Goal: Obtain resource: Download file/media

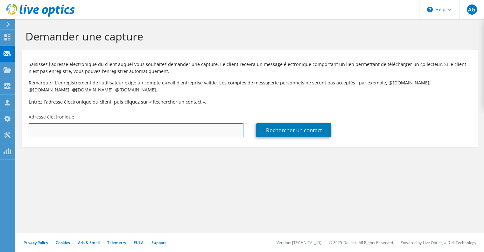
click at [57, 133] on input "text" at bounding box center [136, 130] width 215 height 14
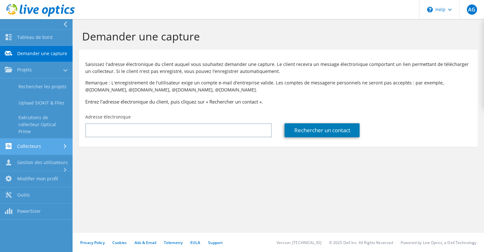
click at [19, 149] on link "Collecteurs" at bounding box center [36, 146] width 73 height 16
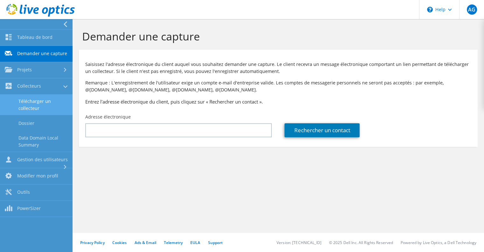
click at [28, 104] on link "Télécharger un collecteur" at bounding box center [36, 104] width 73 height 20
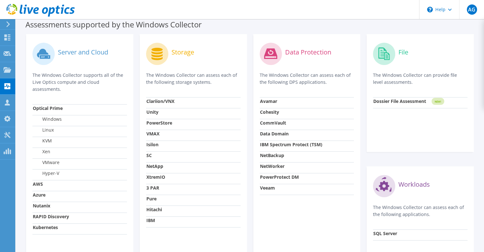
scroll to position [187, 0]
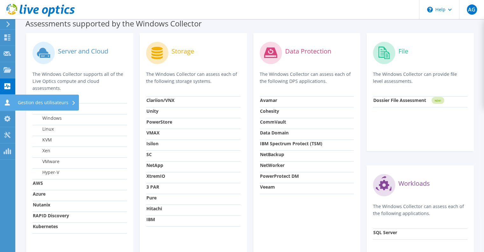
click at [34, 104] on div "Gestion des utilisateurs" at bounding box center [47, 102] width 64 height 16
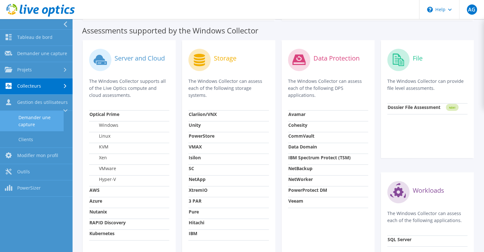
click at [32, 117] on link "Demander une capture" at bounding box center [32, 121] width 64 height 20
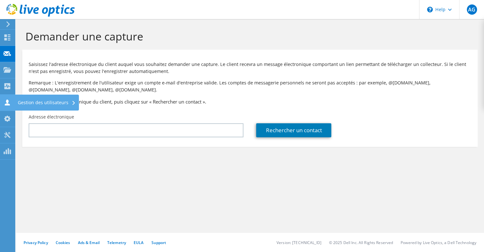
click at [27, 102] on div "Gestion des utilisateurs" at bounding box center [47, 102] width 64 height 16
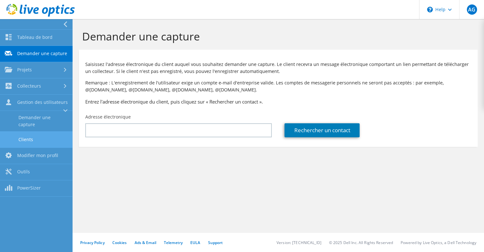
click at [21, 136] on link "Clients" at bounding box center [36, 139] width 73 height 16
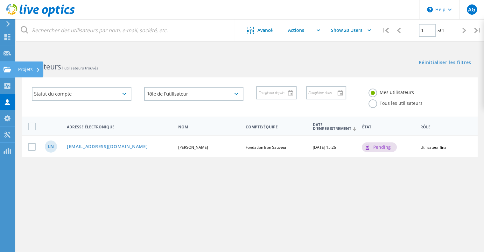
click at [3, 69] on icon at bounding box center [7, 69] width 8 height 6
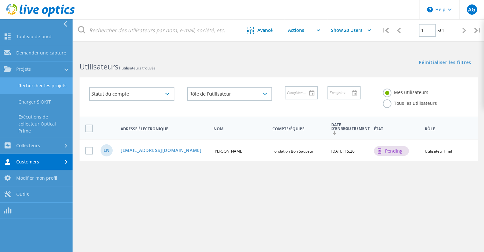
click at [41, 87] on link "Rechercher les projets" at bounding box center [36, 86] width 73 height 16
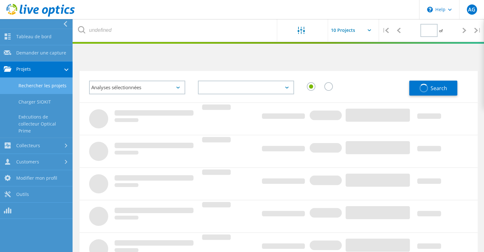
type input "1"
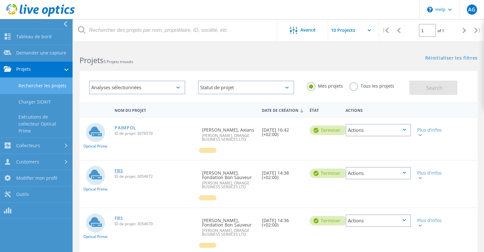
click at [121, 173] on link "FBS" at bounding box center [118, 170] width 8 height 4
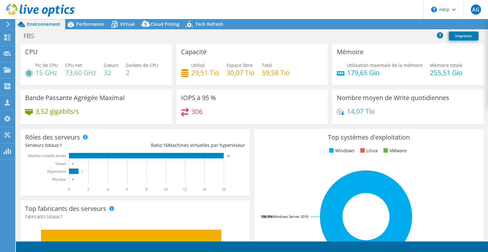
select select "USD"
radio input "true"
radio input "false"
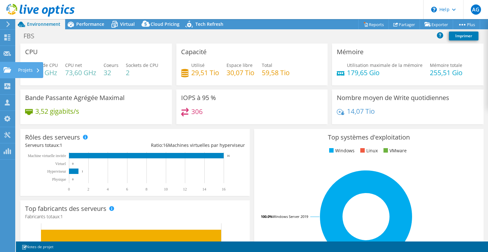
click at [24, 71] on div "Projets" at bounding box center [29, 70] width 28 height 16
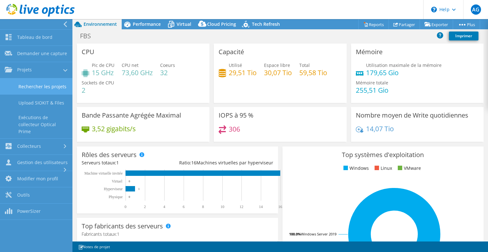
click at [38, 86] on link "Rechercher les projets" at bounding box center [36, 86] width 73 height 16
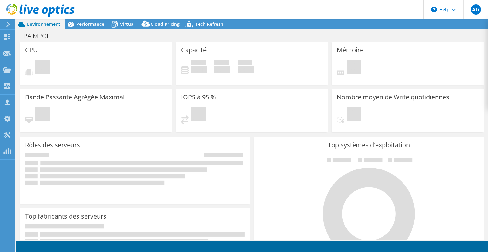
select select "USD"
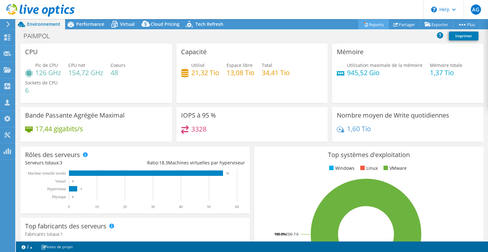
click at [370, 22] on link "Reports" at bounding box center [374, 24] width 31 height 10
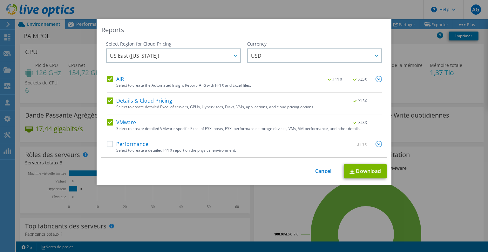
click at [376, 80] on img at bounding box center [379, 79] width 6 height 6
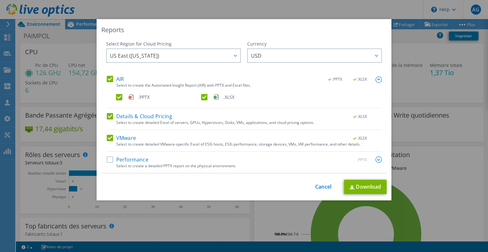
click at [203, 97] on label ".XLSX" at bounding box center [243, 97] width 84 height 6
click at [0, 0] on input ".XLSX" at bounding box center [0, 0] width 0 height 0
click at [107, 117] on label "Details & Cloud Pricing" at bounding box center [140, 116] width 66 height 6
click at [0, 0] on input "Details & Cloud Pricing" at bounding box center [0, 0] width 0 height 0
click at [108, 135] on label "VMware" at bounding box center [121, 138] width 29 height 6
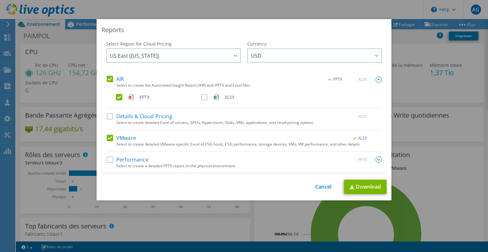
click at [0, 0] on input "VMware" at bounding box center [0, 0] width 0 height 0
click at [259, 49] on span "USD" at bounding box center [316, 55] width 130 height 13
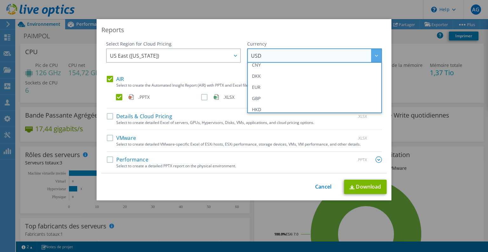
scroll to position [73, 0]
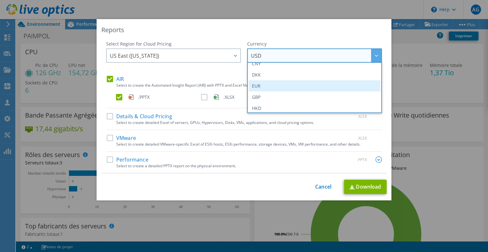
click at [273, 85] on li "EUR" at bounding box center [315, 85] width 132 height 11
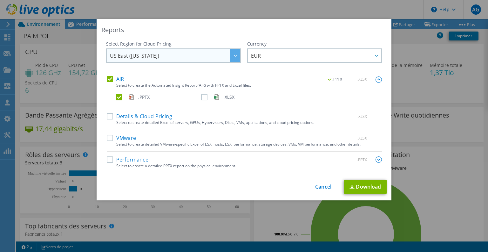
click at [176, 54] on span "US East ([US_STATE])" at bounding box center [175, 55] width 130 height 13
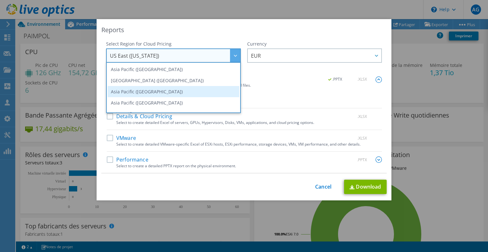
scroll to position [86, 0]
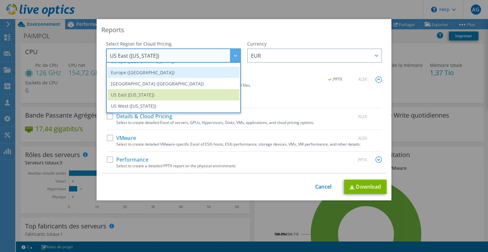
click at [145, 71] on li "Europe ([GEOGRAPHIC_DATA])" at bounding box center [174, 72] width 132 height 11
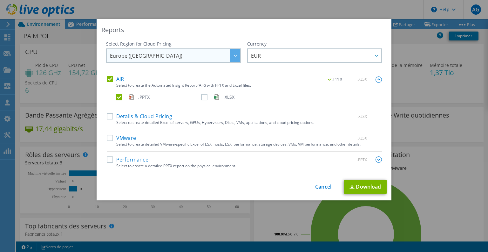
scroll to position [86, 0]
click at [112, 157] on label "Performance" at bounding box center [128, 159] width 42 height 6
click at [0, 0] on input "Performance" at bounding box center [0, 0] width 0 height 0
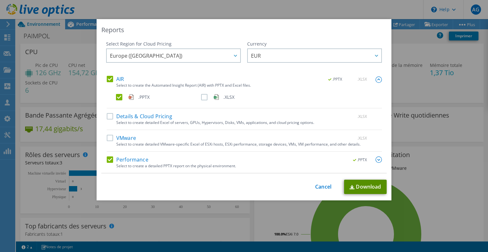
click at [350, 185] on img at bounding box center [352, 187] width 5 height 4
click at [314, 31] on div "Reports" at bounding box center [244, 29] width 286 height 9
click at [323, 186] on link "Cancel" at bounding box center [323, 186] width 16 height 6
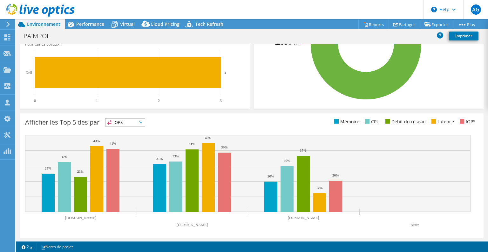
scroll to position [190, 0]
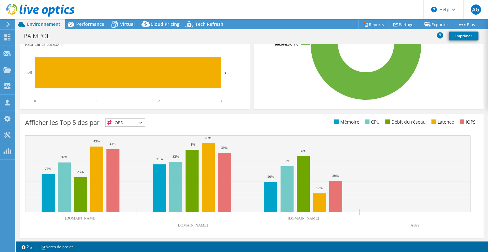
click at [114, 122] on span "IOPS" at bounding box center [125, 123] width 39 height 8
click at [118, 137] on li "Mémoire" at bounding box center [125, 139] width 39 height 9
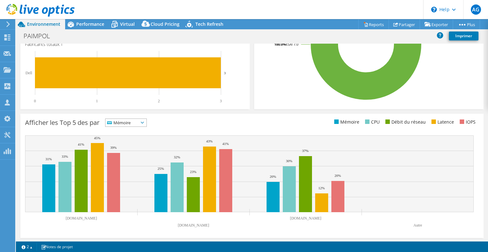
click at [130, 124] on span "Mémoire" at bounding box center [122, 123] width 33 height 8
click at [129, 148] on li "CPU" at bounding box center [126, 148] width 41 height 9
click at [123, 122] on span "CPU" at bounding box center [121, 123] width 31 height 8
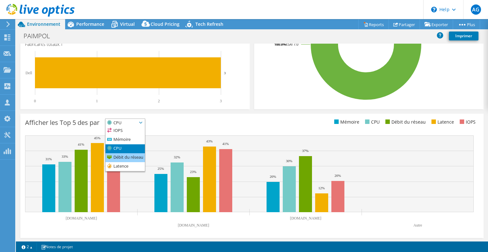
click at [121, 154] on li "Débit du réseau" at bounding box center [125, 157] width 39 height 9
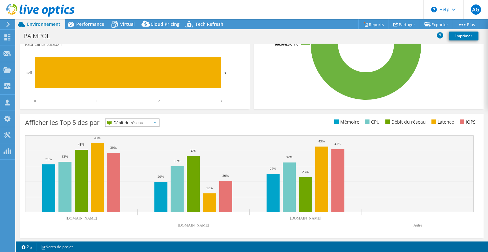
click at [125, 126] on span "Débit du réseau" at bounding box center [129, 123] width 46 height 8
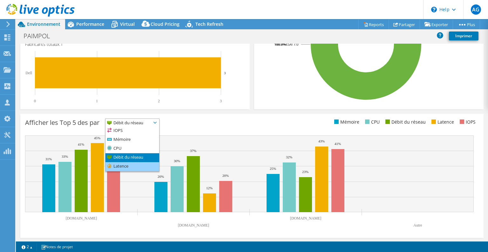
click at [116, 166] on li "Latence" at bounding box center [133, 166] width 54 height 9
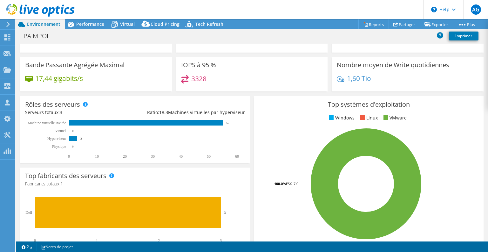
scroll to position [0, 0]
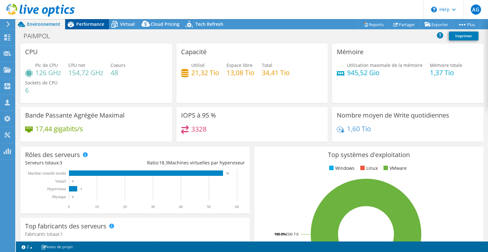
click at [97, 25] on span "Performance" at bounding box center [90, 24] width 28 height 6
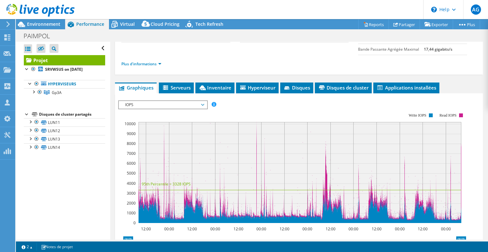
scroll to position [86, 0]
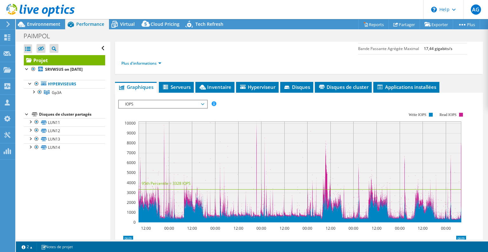
click at [177, 101] on span "IOPS" at bounding box center [163, 104] width 82 height 8
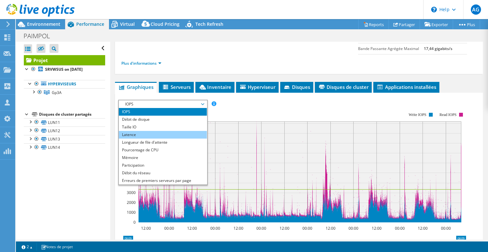
click at [165, 132] on li "Latence" at bounding box center [163, 135] width 88 height 8
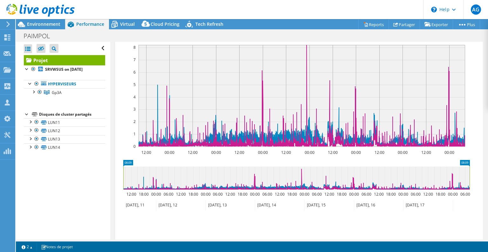
scroll to position [77, 0]
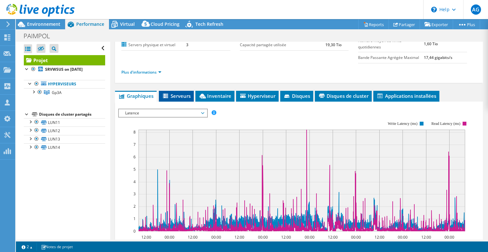
click at [181, 94] on span "Serveurs" at bounding box center [176, 96] width 29 height 6
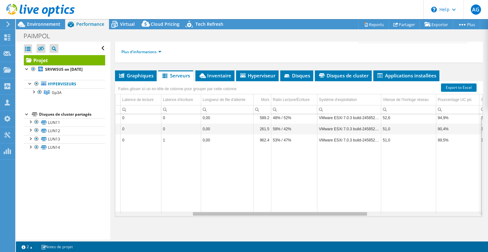
scroll to position [0, 0]
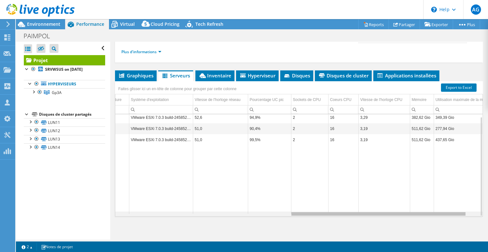
drag, startPoint x: 279, startPoint y: 211, endPoint x: 462, endPoint y: 215, distance: 183.5
click at [462, 215] on body "AG Partenaire [PERSON_NAME] [PERSON_NAME][EMAIL_ADDRESS][DOMAIN_NAME] ORANGE BU…" at bounding box center [244, 126] width 488 height 252
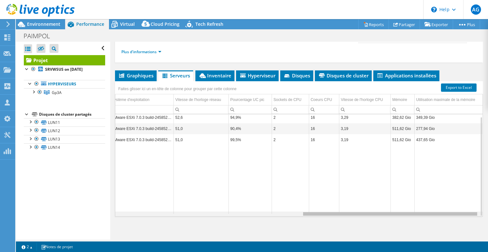
drag, startPoint x: 403, startPoint y: 213, endPoint x: 386, endPoint y: 192, distance: 27.4
click at [386, 192] on body "AG Partenaire [PERSON_NAME] [PERSON_NAME][EMAIL_ADDRESS][DOMAIN_NAME] ORANGE BU…" at bounding box center [244, 126] width 488 height 252
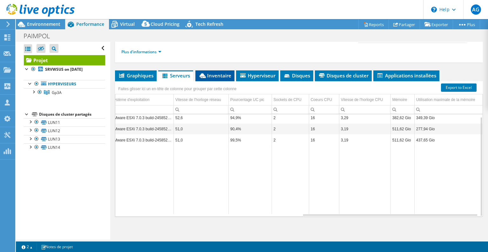
click at [222, 72] on span "Inventaire" at bounding box center [215, 75] width 33 height 6
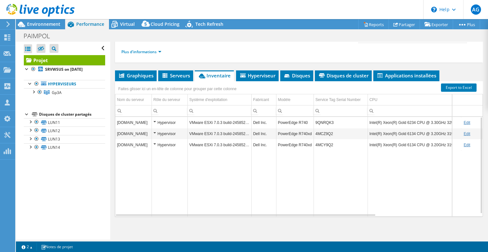
click at [155, 119] on div "Hypervisor" at bounding box center [170, 123] width 32 height 8
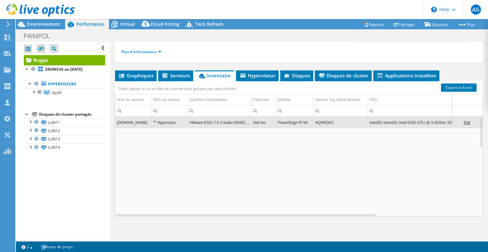
click at [155, 119] on div "Hypervisor" at bounding box center [170, 123] width 32 height 8
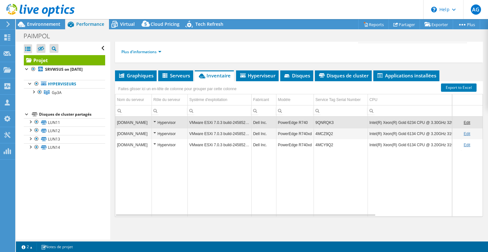
click at [464, 121] on link "Edit" at bounding box center [467, 122] width 7 height 4
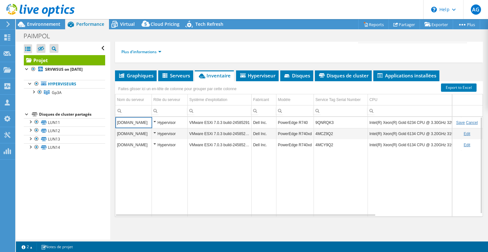
click at [467, 120] on link "Cancel" at bounding box center [473, 122] width 12 height 4
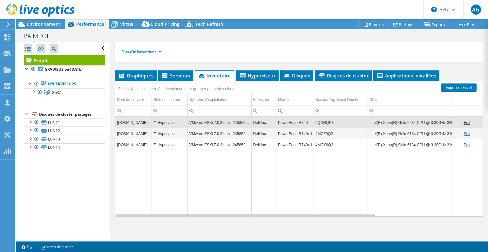
click at [353, 187] on td "Data grid" at bounding box center [341, 183] width 54 height 66
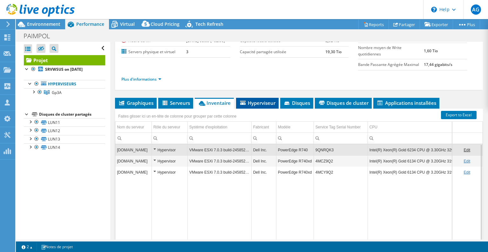
click at [251, 100] on span "Hyperviseur" at bounding box center [257, 103] width 36 height 6
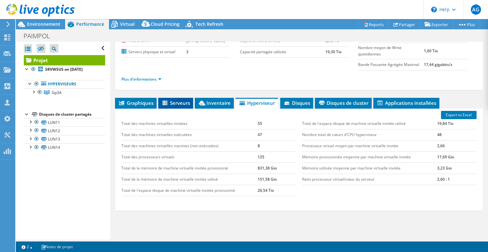
click at [183, 101] on span "Serveurs" at bounding box center [176, 103] width 29 height 6
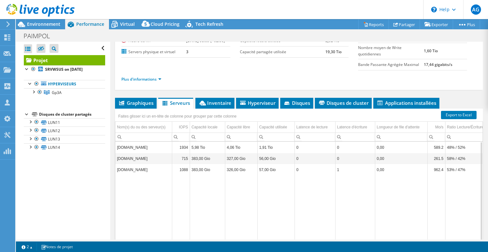
click at [303, 226] on td "Data grid" at bounding box center [315, 209] width 41 height 68
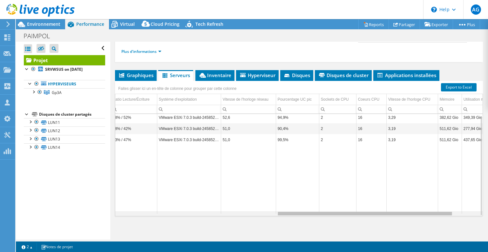
drag, startPoint x: 283, startPoint y: 212, endPoint x: 450, endPoint y: 214, distance: 167.3
click at [450, 214] on body "AG Partenaire [PERSON_NAME] [PERSON_NAME][EMAIL_ADDRESS][DOMAIN_NAME] ORANGE BU…" at bounding box center [244, 126] width 488 height 252
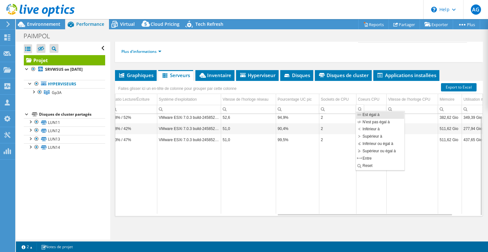
click at [360, 107] on div "Column Coeurs CPU, Filter cell" at bounding box center [360, 108] width 8 height 8
click at [312, 178] on td "Data grid" at bounding box center [297, 179] width 43 height 68
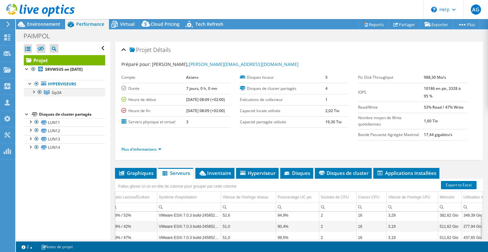
click at [38, 92] on div at bounding box center [40, 92] width 6 height 8
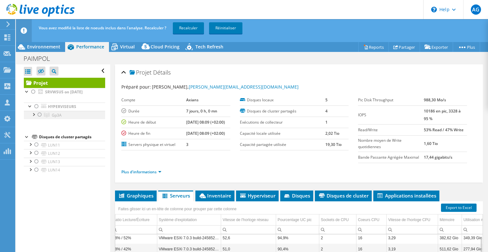
click at [35, 114] on div at bounding box center [33, 114] width 6 height 6
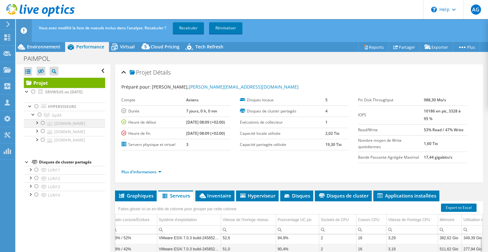
click at [43, 123] on div at bounding box center [43, 123] width 6 height 8
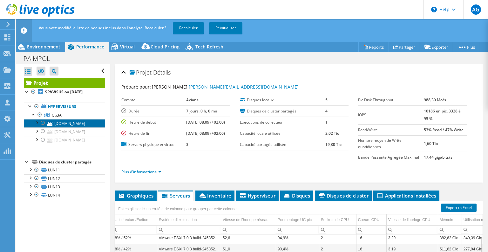
click at [67, 123] on link "[DOMAIN_NAME]" at bounding box center [64, 123] width 81 height 8
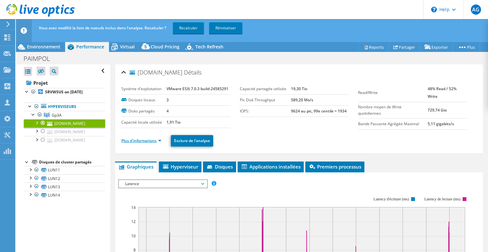
click at [147, 141] on link "Plus d'informations" at bounding box center [141, 140] width 40 height 5
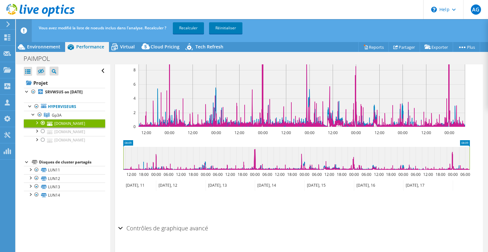
click at [121, 226] on div "Contrôles de graphique avancé" at bounding box center [299, 228] width 362 height 14
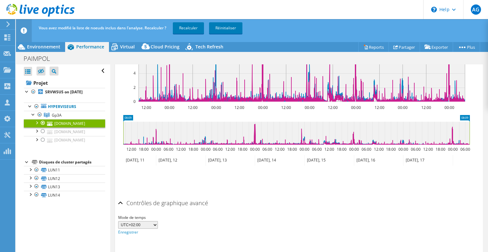
click at [124, 202] on h2 "Contrôles de graphique avancé" at bounding box center [163, 202] width 90 height 13
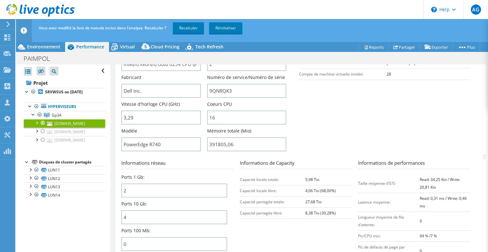
scroll to position [143, 0]
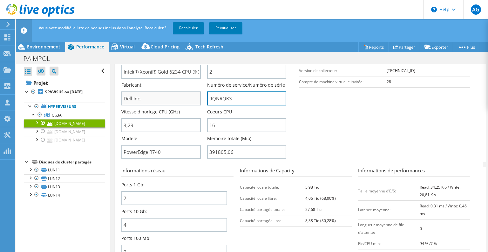
drag, startPoint x: 234, startPoint y: 95, endPoint x: 184, endPoint y: 100, distance: 50.2
click at [184, 28] on div "Nom du serveur [DOMAIN_NAME] Description dd CPU Intel(R) Xeon(R) Gold 6234 CPU …" at bounding box center [206, 28] width 171 height 0
click at [64, 106] on link "Hyperviseurs" at bounding box center [64, 106] width 81 height 8
click at [36, 106] on div at bounding box center [36, 106] width 6 height 8
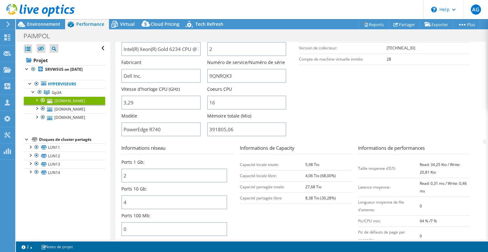
click at [43, 100] on div at bounding box center [43, 100] width 6 height 8
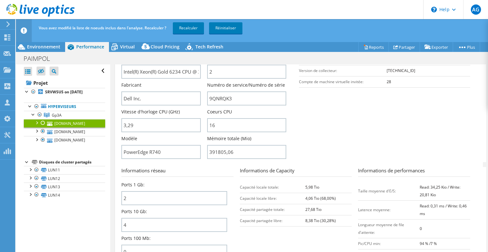
click at [42, 121] on div at bounding box center [43, 123] width 6 height 8
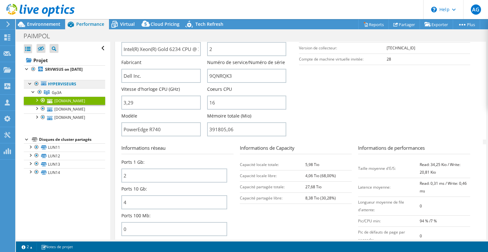
click at [61, 84] on link "Hyperviseurs" at bounding box center [64, 84] width 81 height 8
click at [78, 92] on link "Gp3A" at bounding box center [64, 92] width 81 height 8
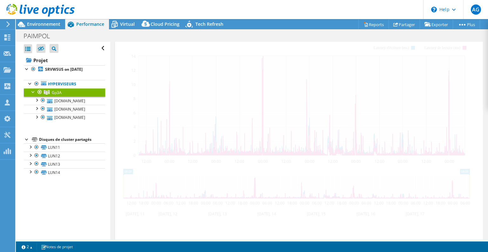
scroll to position [124, 0]
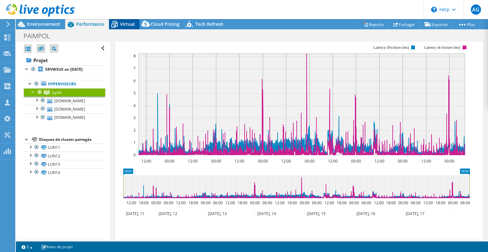
click at [120, 21] on icon at bounding box center [114, 24] width 11 height 11
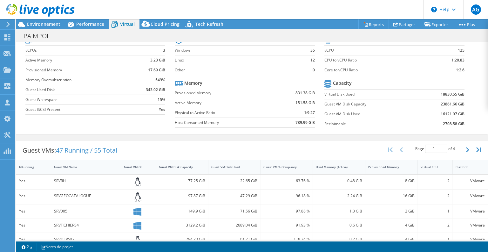
scroll to position [0, 0]
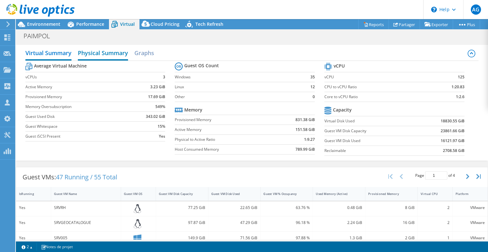
click at [118, 55] on h2 "Physical Summary" at bounding box center [103, 53] width 50 height 14
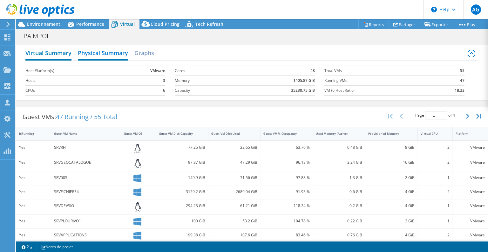
click at [59, 52] on h2 "Virtual Summary" at bounding box center [48, 53] width 46 height 14
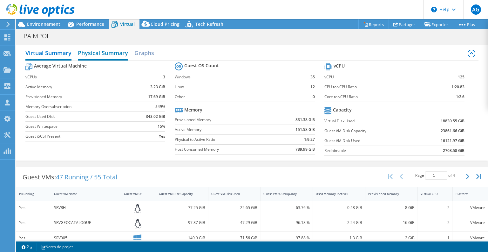
click at [100, 53] on h2 "Physical Summary" at bounding box center [103, 53] width 50 height 14
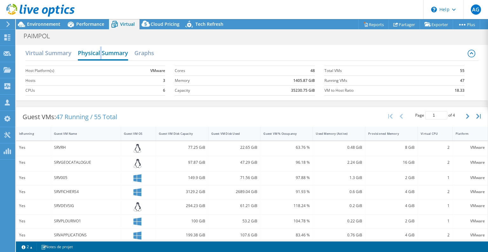
click at [100, 53] on h2 "Physical Summary" at bounding box center [103, 53] width 50 height 14
click at [154, 27] on div "Cloud Pricing" at bounding box center [162, 24] width 45 height 10
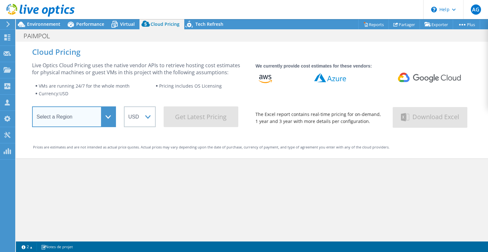
click at [106, 118] on select "Select a Region [GEOGRAPHIC_DATA] ([GEOGRAPHIC_DATA]) [GEOGRAPHIC_DATA] ([GEOGR…" at bounding box center [74, 116] width 84 height 21
select select "EULondon"
click at [32, 108] on select "Select a Region [GEOGRAPHIC_DATA] ([GEOGRAPHIC_DATA]) [GEOGRAPHIC_DATA] ([GEOGR…" at bounding box center [74, 116] width 84 height 21
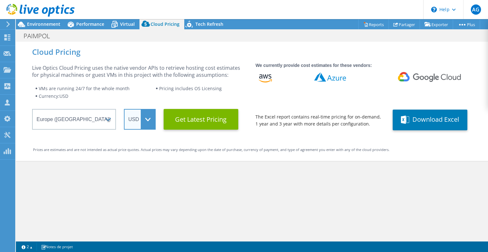
click at [140, 121] on select "ARS AUD BRL CAD CHF CLP CNY DKK EUR GBP HKD HUF INR JPY MXN MYR NOK NZD PEN SEK…" at bounding box center [140, 119] width 32 height 21
click at [124, 109] on select "ARS AUD BRL CAD CHF CLP CNY DKK EUR GBP HKD HUF INR JPY MXN MYR NOK NZD PEN SEK…" at bounding box center [140, 119] width 32 height 21
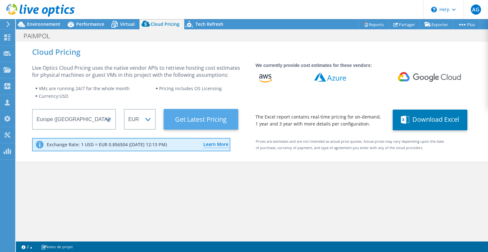
click at [212, 123] on Latest "Get Latest Pricing" at bounding box center [201, 119] width 75 height 21
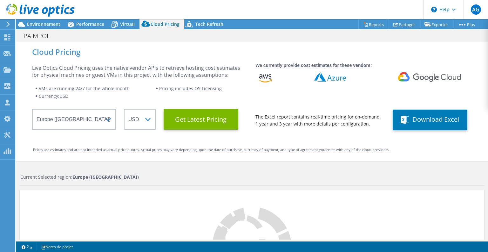
select select "EUR"
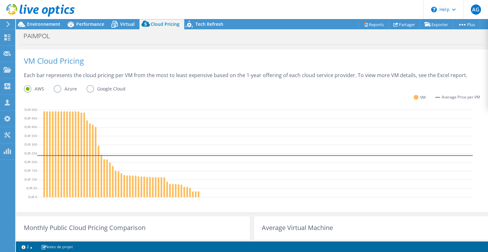
scroll to position [141, 0]
click at [59, 88] on label "Azure" at bounding box center [70, 89] width 33 height 8
click at [0, 0] on input "Azure" at bounding box center [0, 0] width 0 height 0
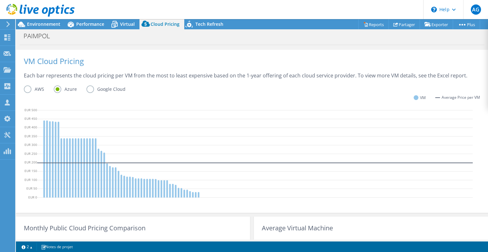
click at [93, 87] on label "Google Cloud" at bounding box center [111, 89] width 49 height 8
click at [0, 0] on input "Google Cloud" at bounding box center [0, 0] width 0 height 0
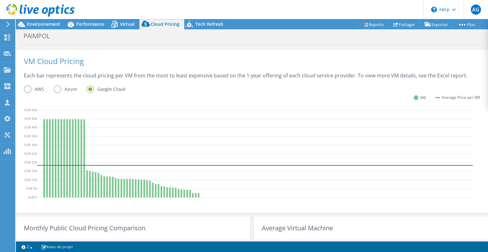
click at [60, 88] on label "Azure" at bounding box center [70, 89] width 33 height 8
click at [0, 0] on input "Azure" at bounding box center [0, 0] width 0 height 0
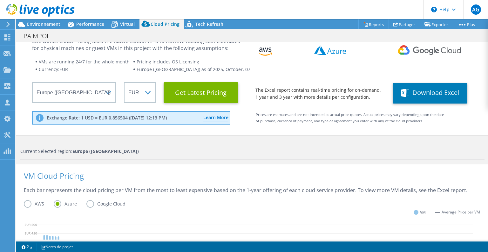
scroll to position [27, 0]
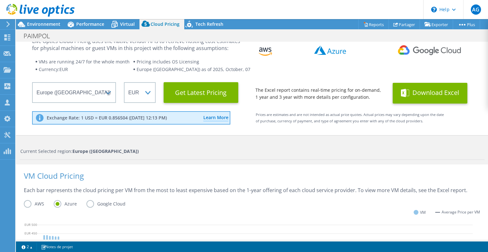
click at [410, 101] on button "Download Excel" at bounding box center [430, 93] width 75 height 21
